Goal: Use online tool/utility

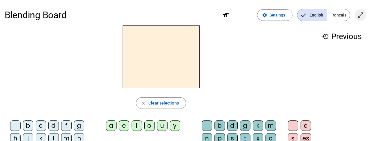
click at [358, 17] on mat-icon "open_in_full" at bounding box center [360, 15] width 7 height 7
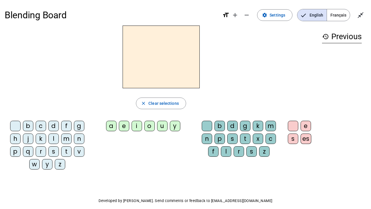
click at [66, 141] on div "m" at bounding box center [66, 138] width 10 height 10
click at [109, 124] on div "a" at bounding box center [111, 126] width 10 height 10
click at [66, 141] on div "t" at bounding box center [66, 151] width 10 height 10
click at [54, 140] on div "l" at bounding box center [53, 138] width 10 height 10
click at [289, 140] on div "s" at bounding box center [293, 138] width 10 height 10
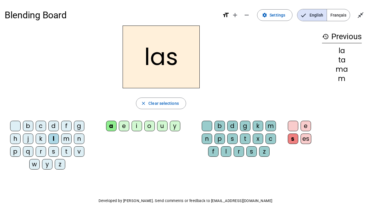
click at [14, 141] on div "p" at bounding box center [15, 151] width 10 height 10
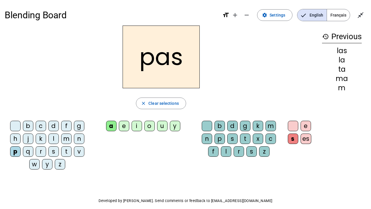
click at [67, 141] on div "t" at bounding box center [66, 151] width 10 height 10
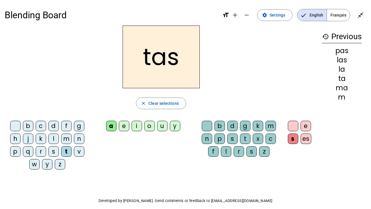
click at [293, 128] on div at bounding box center [293, 126] width 10 height 10
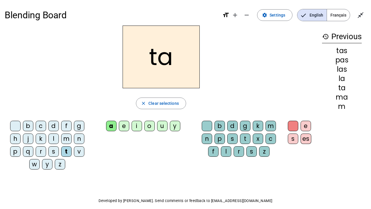
click at [51, 141] on div "s" at bounding box center [53, 151] width 10 height 10
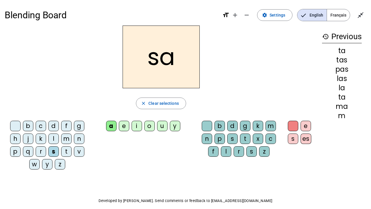
click at [228, 141] on div "l" at bounding box center [226, 151] width 10 height 10
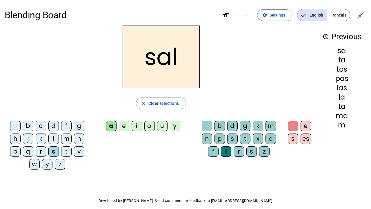
click at [67, 140] on div "m" at bounding box center [66, 138] width 10 height 10
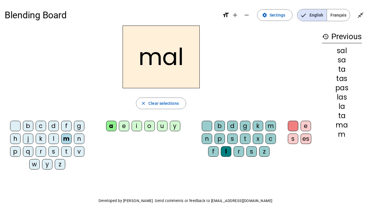
click at [28, 125] on div "b" at bounding box center [28, 126] width 10 height 10
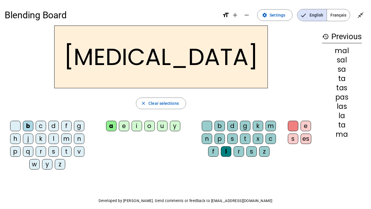
click at [231, 141] on div "s" at bounding box center [232, 138] width 10 height 10
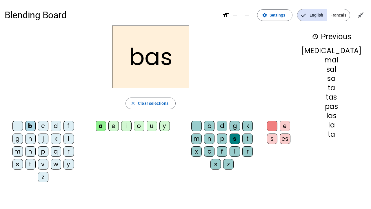
click at [38, 141] on div "p" at bounding box center [43, 151] width 10 height 10
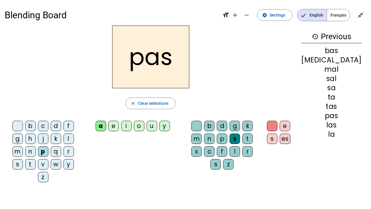
click at [36, 141] on div "t" at bounding box center [30, 164] width 10 height 10
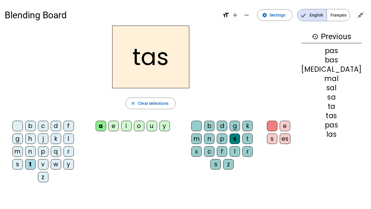
click at [202, 124] on div at bounding box center [196, 126] width 10 height 10
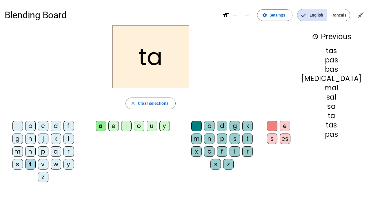
click at [23, 141] on div "s" at bounding box center [17, 164] width 10 height 10
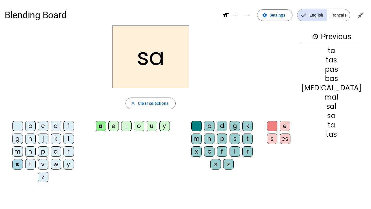
click at [229, 141] on div "l" at bounding box center [234, 151] width 10 height 10
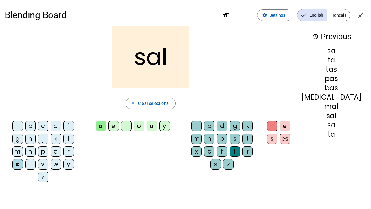
click at [23, 141] on div "m" at bounding box center [17, 151] width 10 height 10
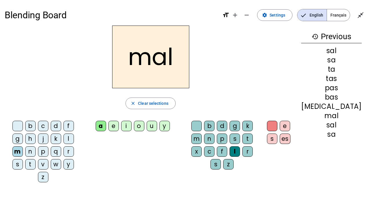
click at [27, 125] on div "b" at bounding box center [30, 126] width 10 height 10
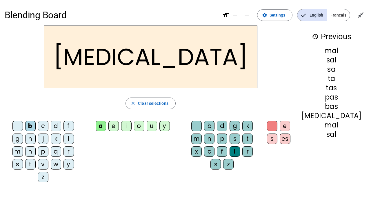
click at [229, 135] on div "s" at bounding box center [234, 138] width 10 height 10
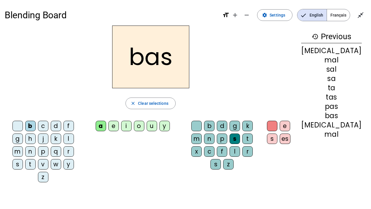
click at [38, 141] on div "p" at bounding box center [43, 151] width 10 height 10
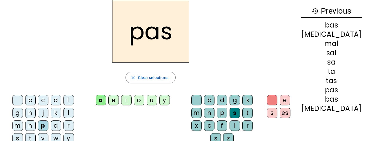
scroll to position [26, 0]
